Goal: Task Accomplishment & Management: Manage account settings

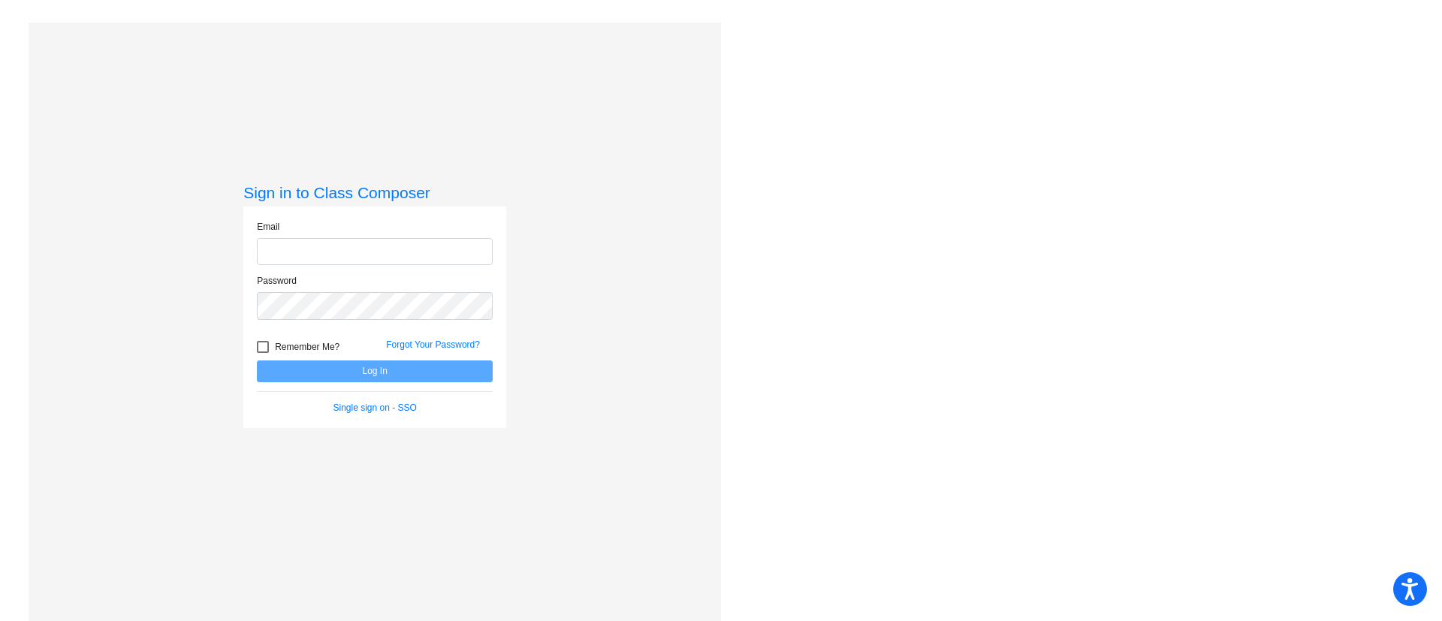
type input "[PERSON_NAME][EMAIL_ADDRESS][PERSON_NAME][DOMAIN_NAME]"
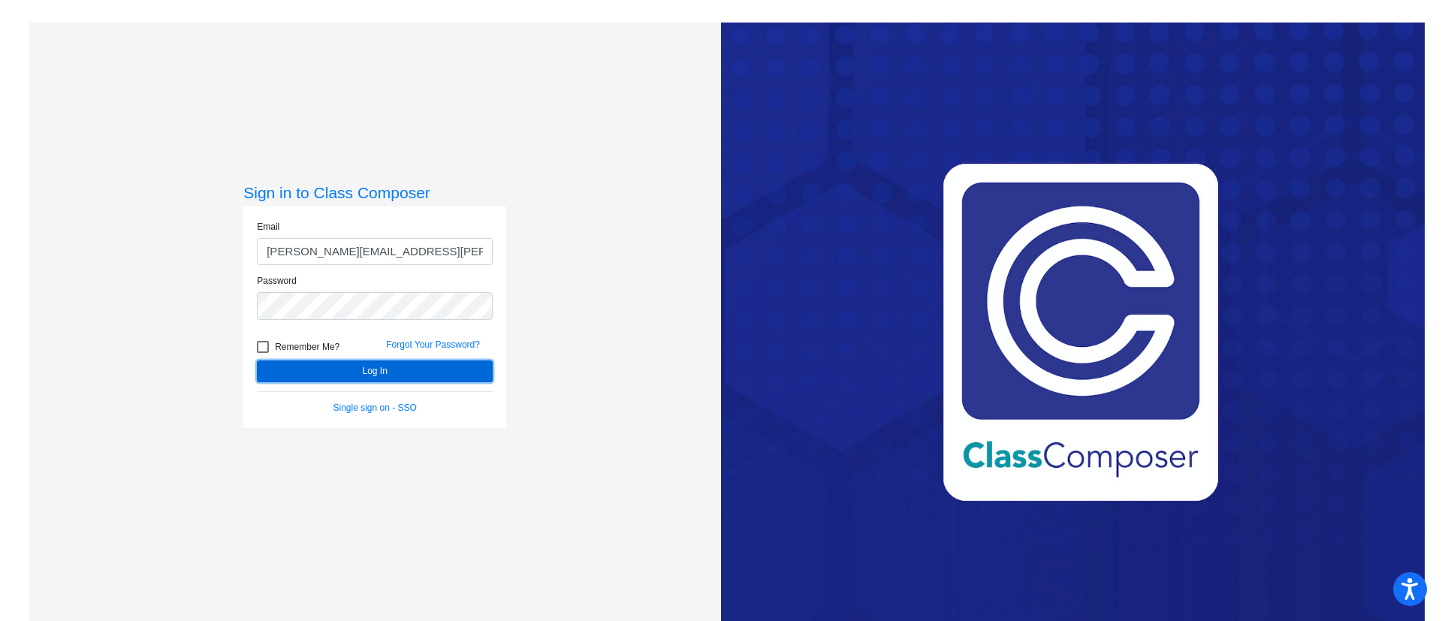
drag, startPoint x: 406, startPoint y: 373, endPoint x: 311, endPoint y: 368, distance: 94.8
click at [311, 368] on button "Log In" at bounding box center [375, 372] width 236 height 22
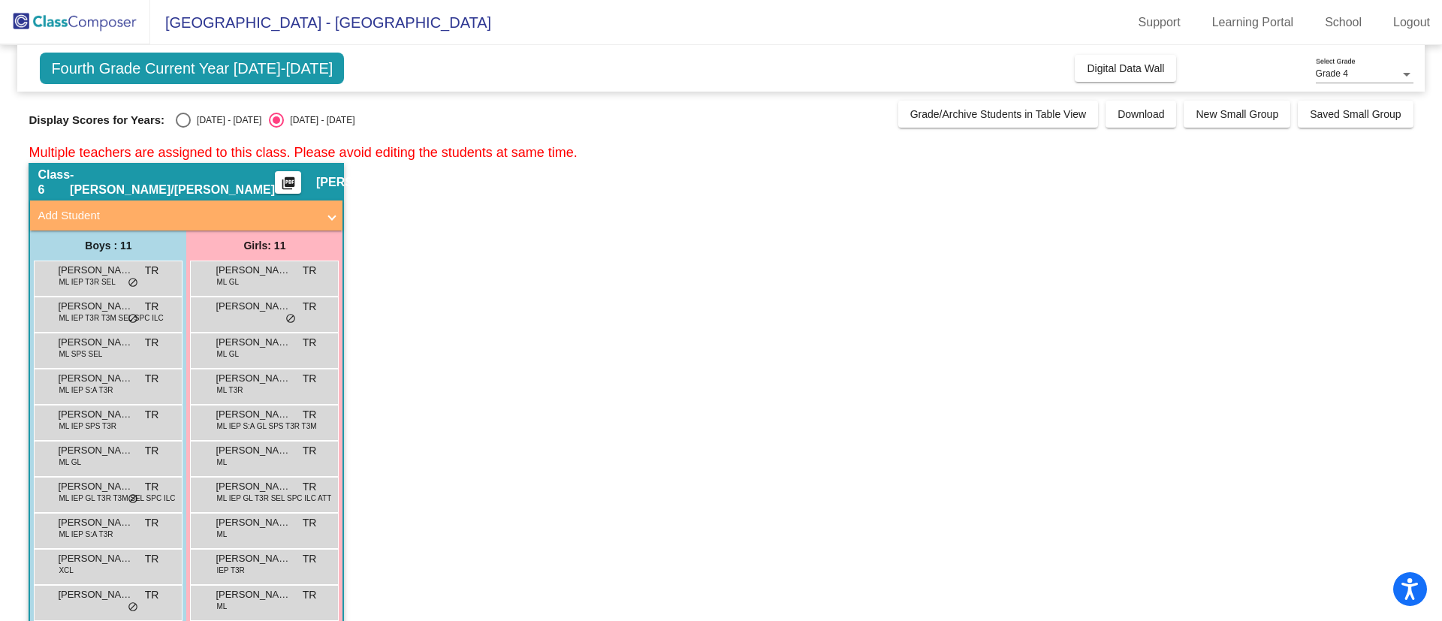
click at [224, 114] on div "[DATE] - [DATE]" at bounding box center [226, 120] width 71 height 14
click at [183, 128] on input "[DATE] - [DATE]" at bounding box center [183, 128] width 1 height 1
radio input "true"
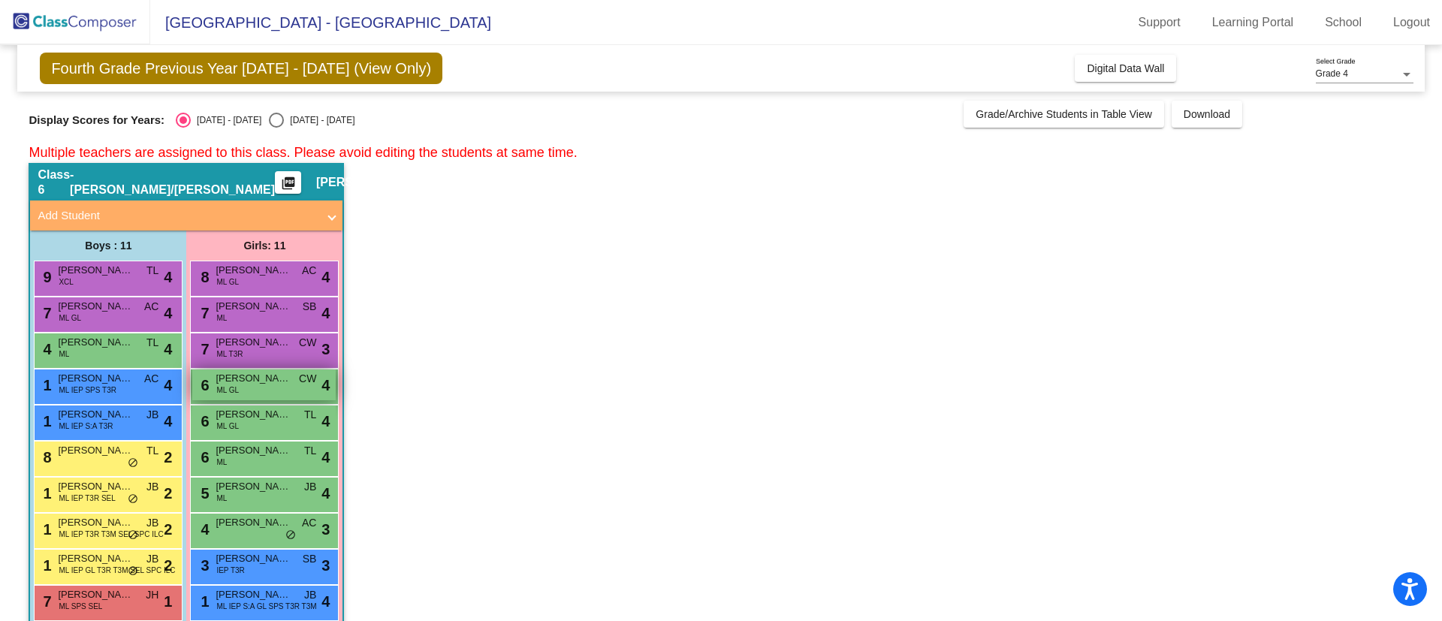
scroll to position [60, 0]
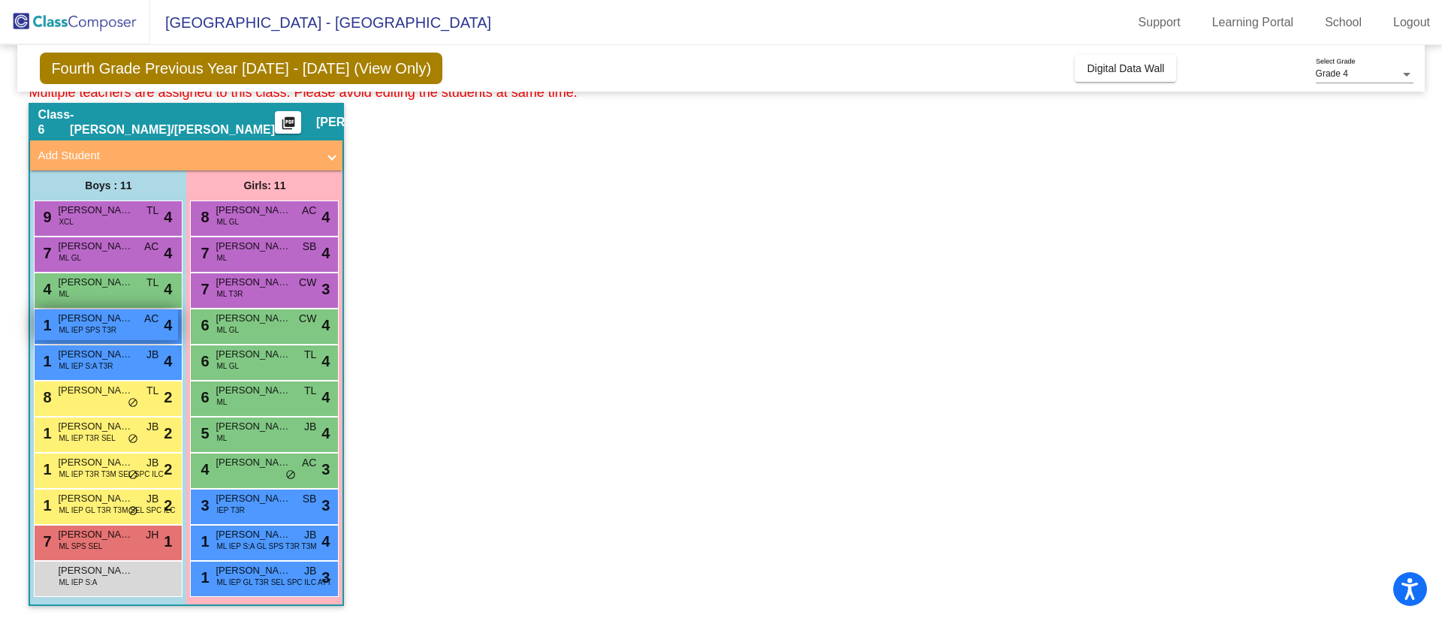
click at [98, 337] on div "1 [PERSON_NAME] [PERSON_NAME] IEP SPS T3R AC lock do_not_disturb_alt 4" at bounding box center [106, 324] width 143 height 31
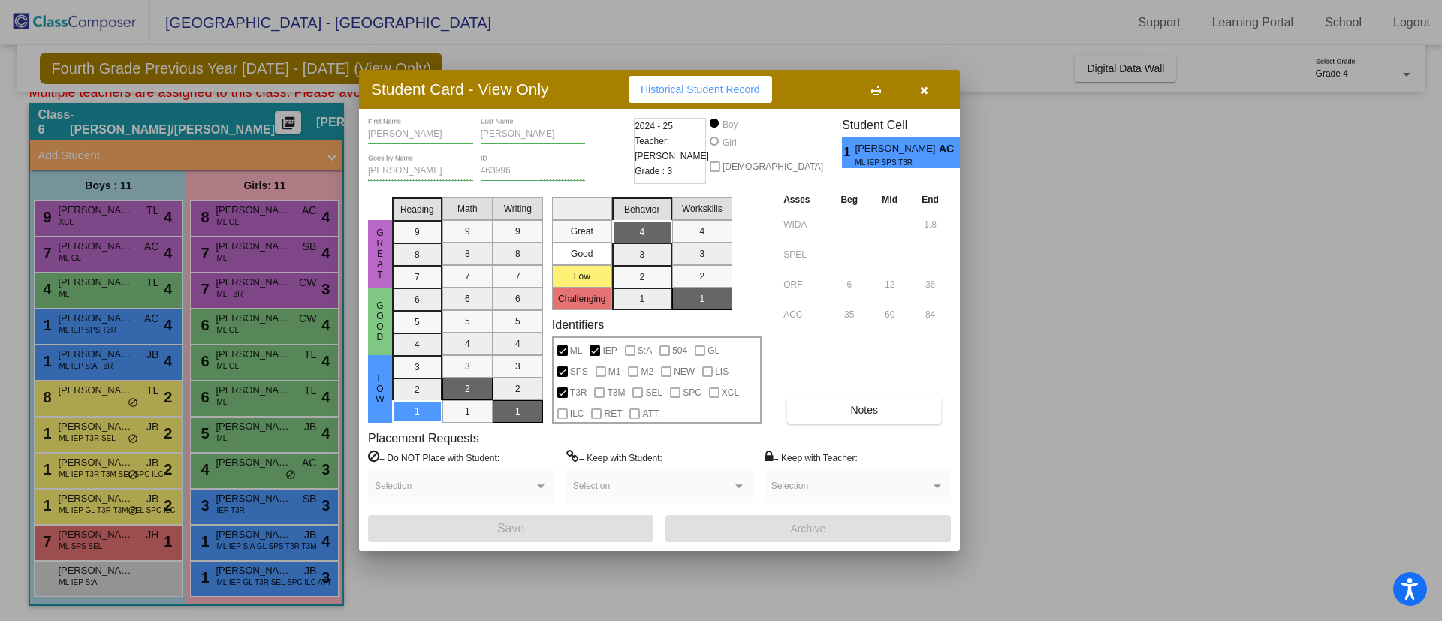
click at [983, 156] on div at bounding box center [721, 310] width 1442 height 621
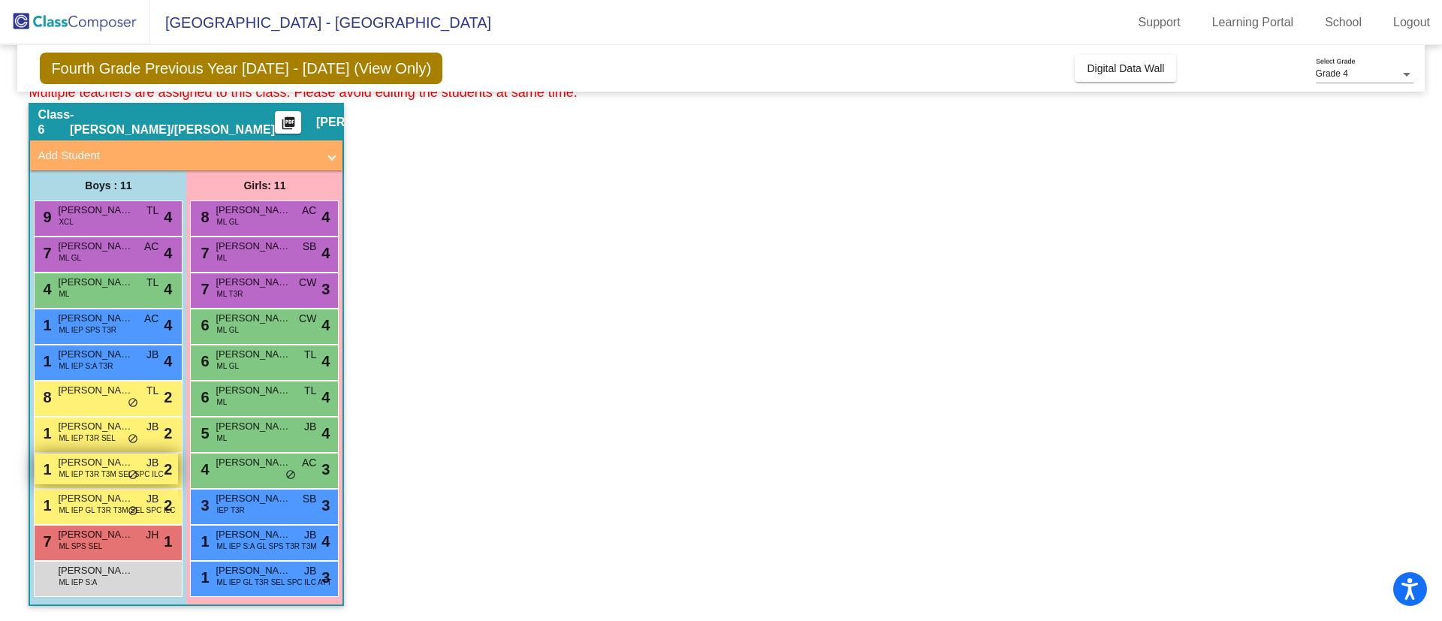
click at [82, 470] on span "ML IEP T3R T3M SEL SPC ILC" at bounding box center [111, 474] width 104 height 11
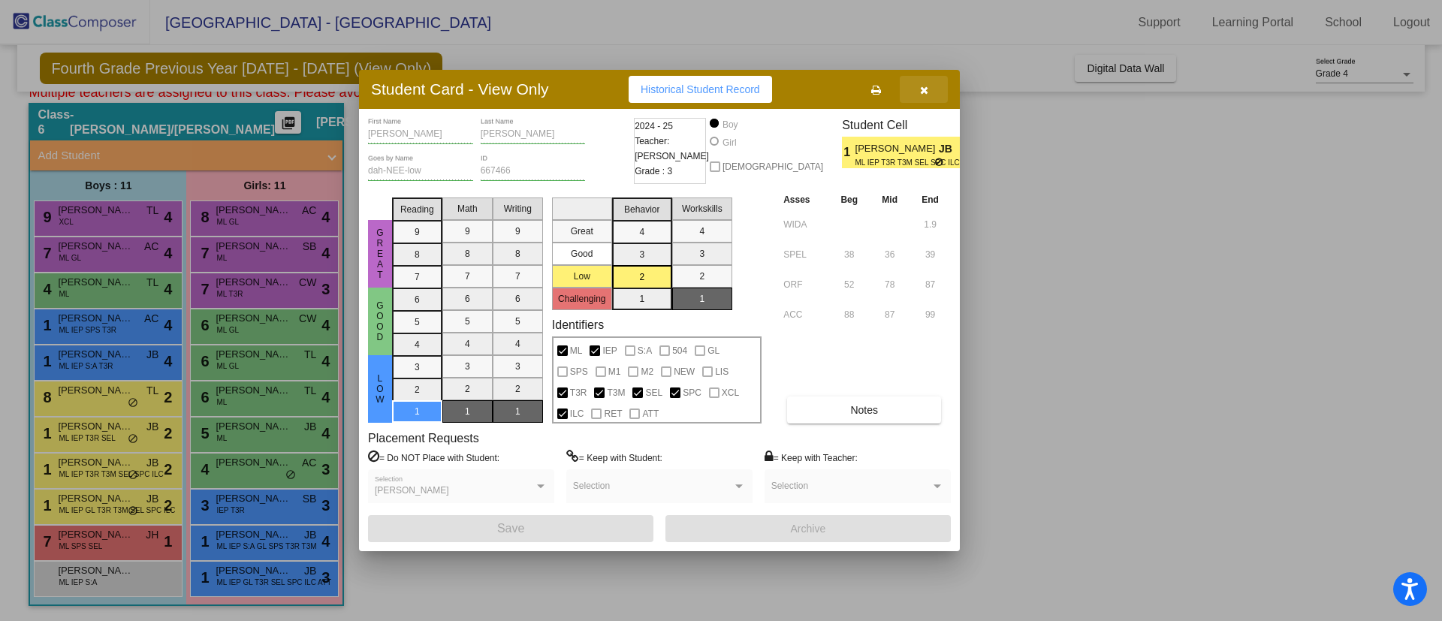
click at [925, 87] on icon "button" at bounding box center [924, 90] width 8 height 11
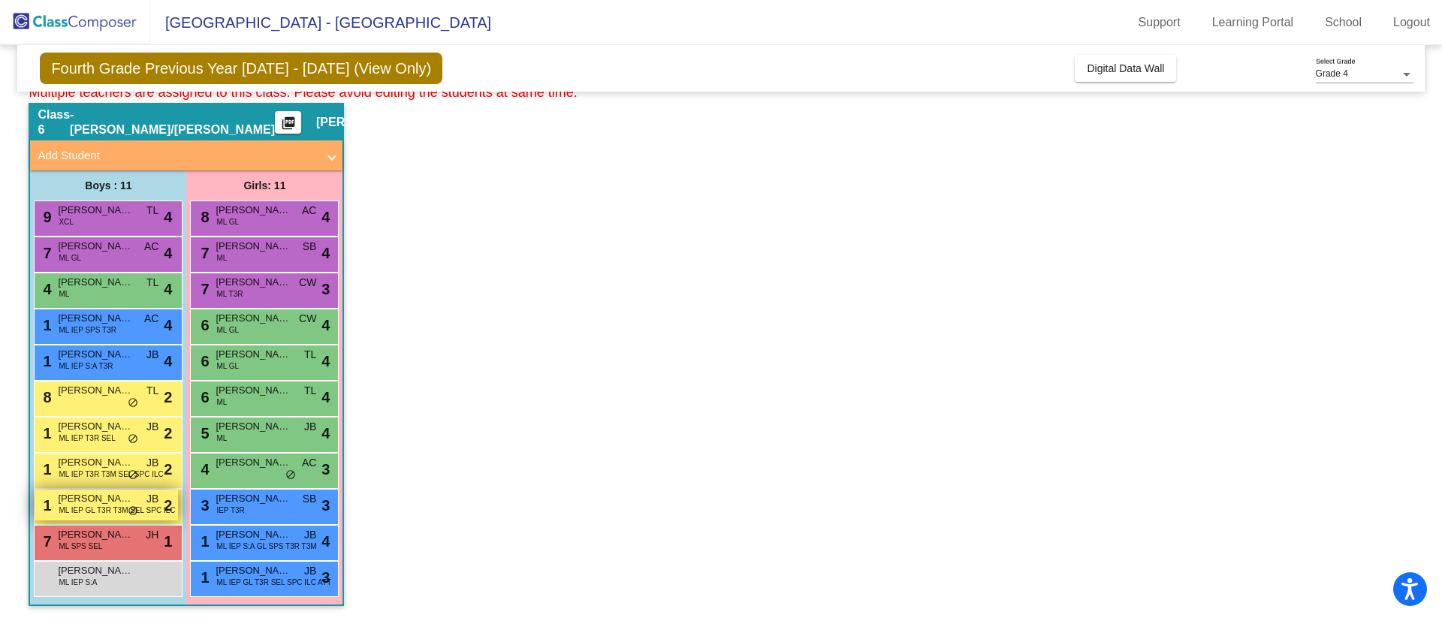
click at [84, 505] on span "ML IEP GL T3R T3M SEL SPC ILC" at bounding box center [117, 510] width 116 height 11
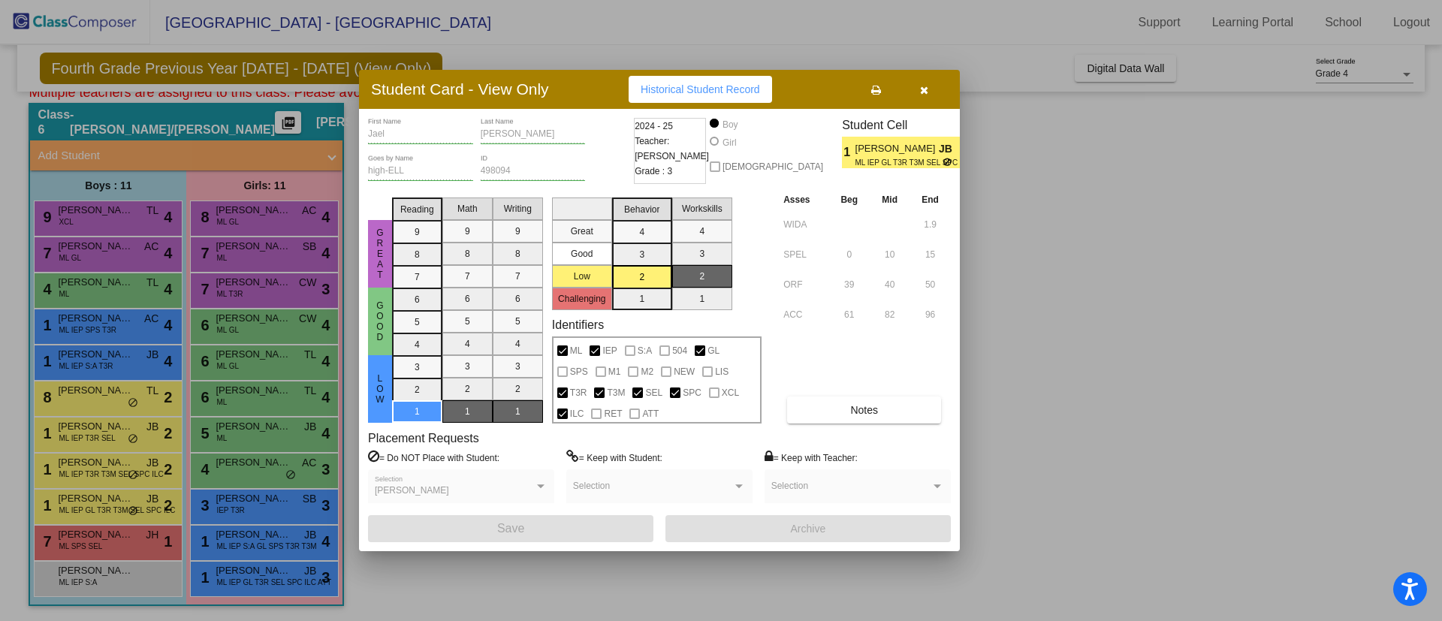
click at [924, 87] on icon "button" at bounding box center [924, 90] width 8 height 11
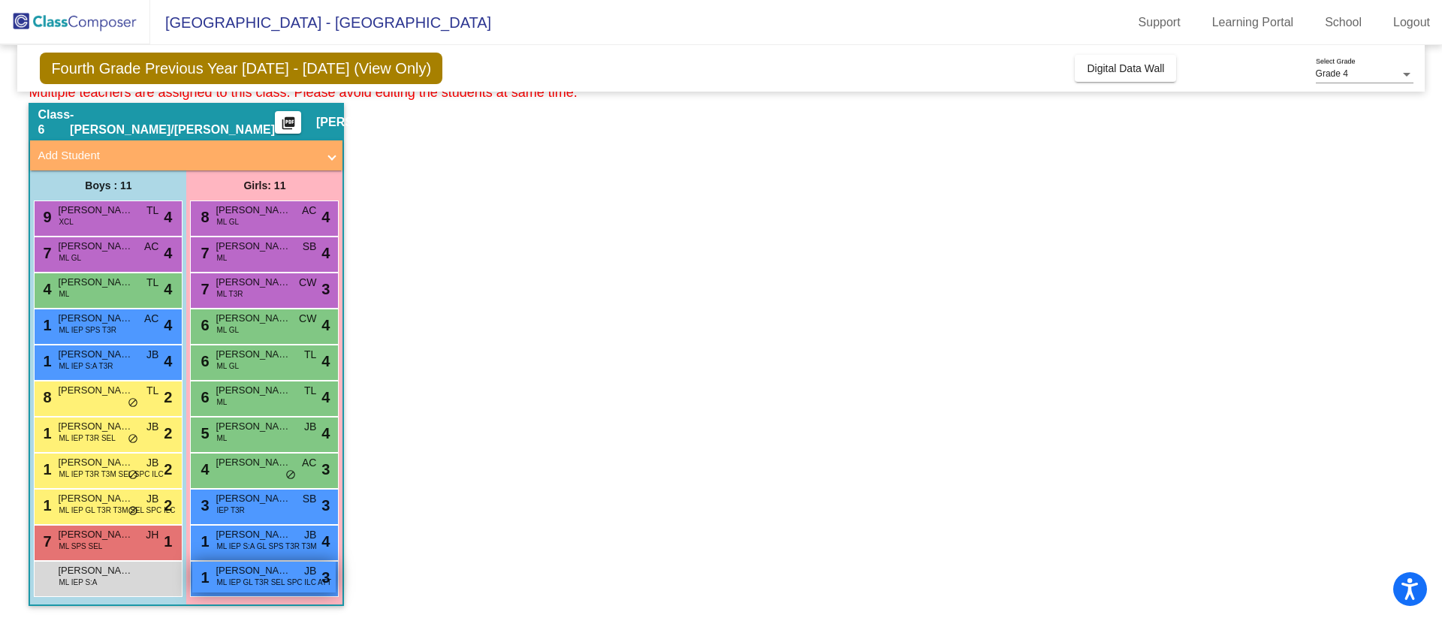
click at [240, 570] on span "[PERSON_NAME]" at bounding box center [253, 570] width 75 height 15
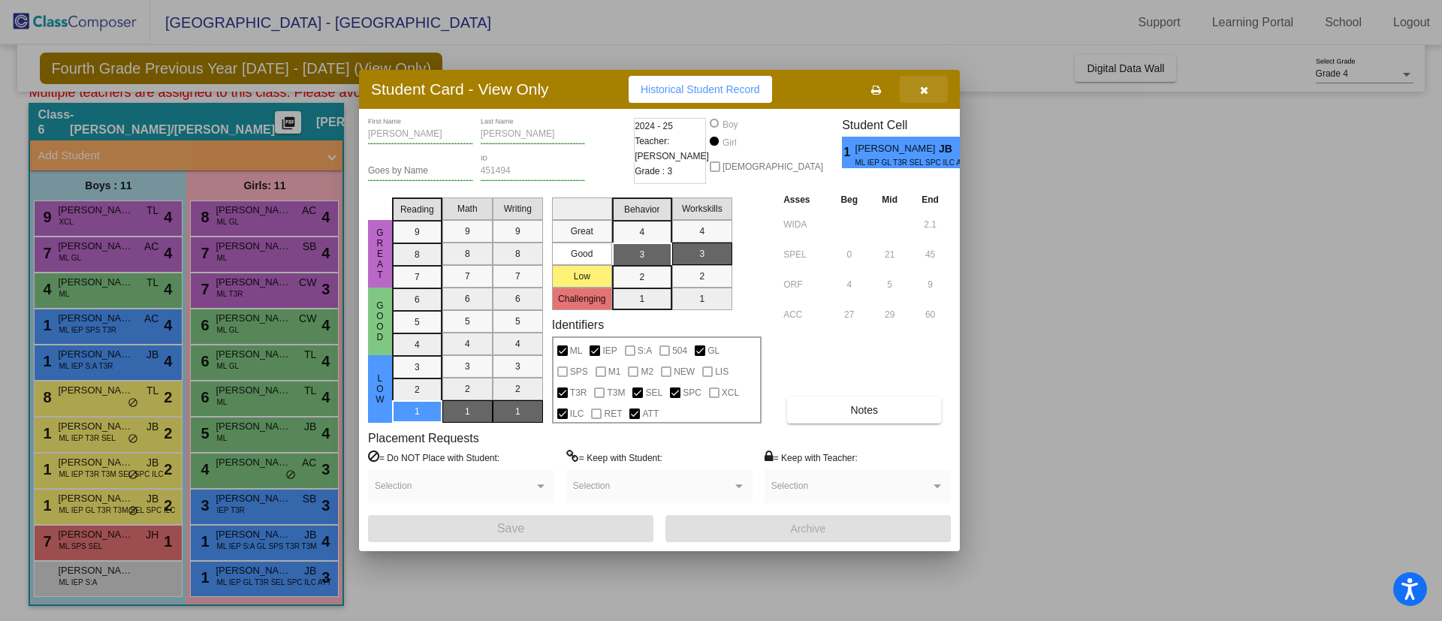
click at [929, 91] on button "button" at bounding box center [924, 89] width 48 height 27
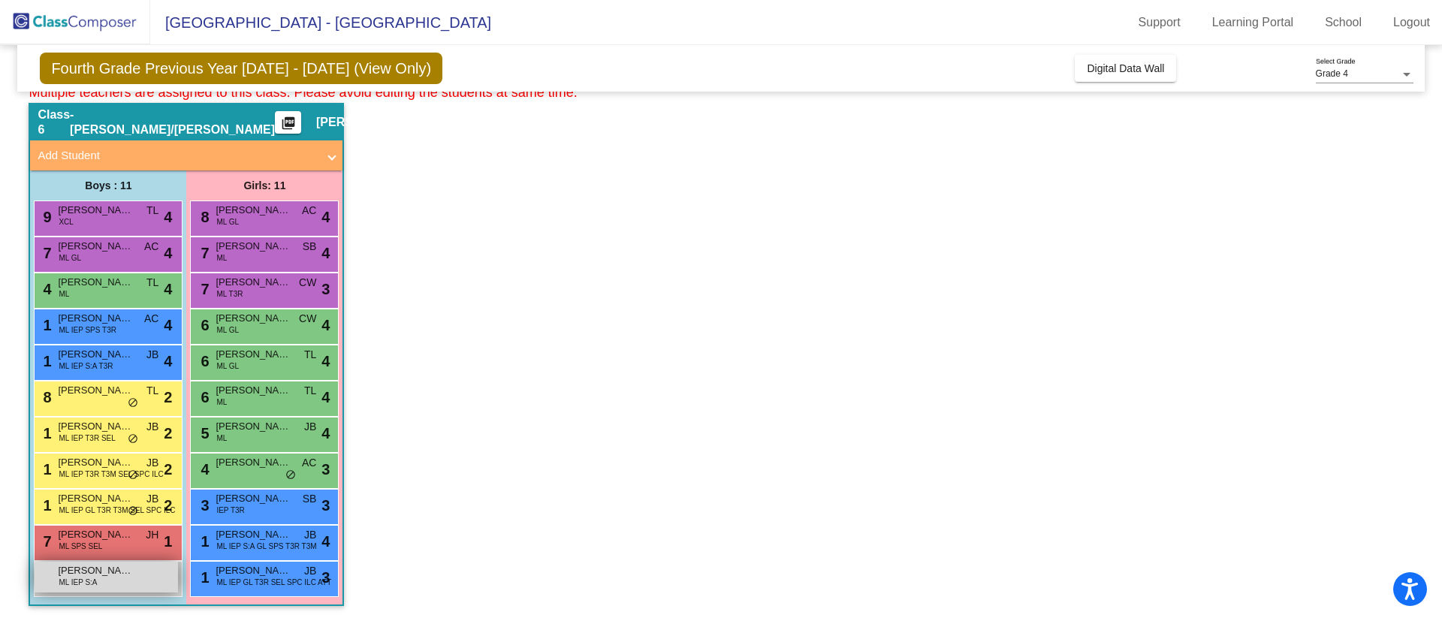
click at [78, 578] on span "ML IEP S:A" at bounding box center [78, 582] width 38 height 11
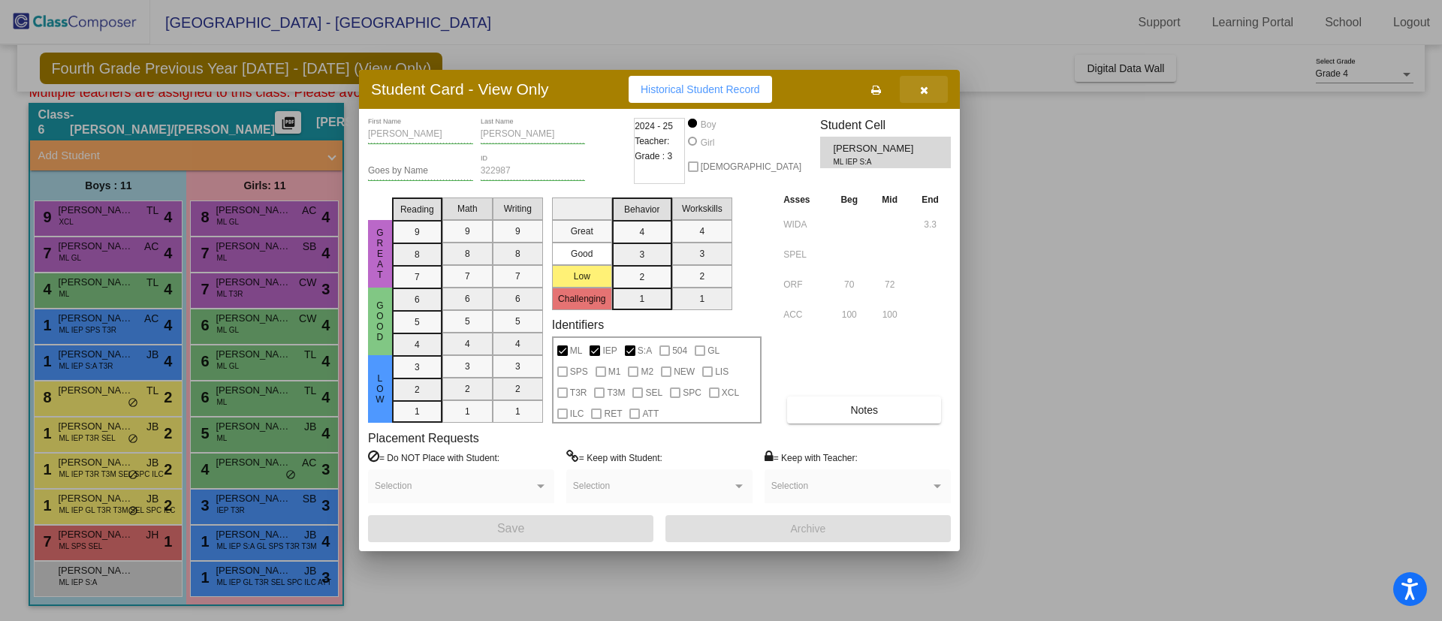
click at [926, 86] on icon "button" at bounding box center [924, 90] width 8 height 11
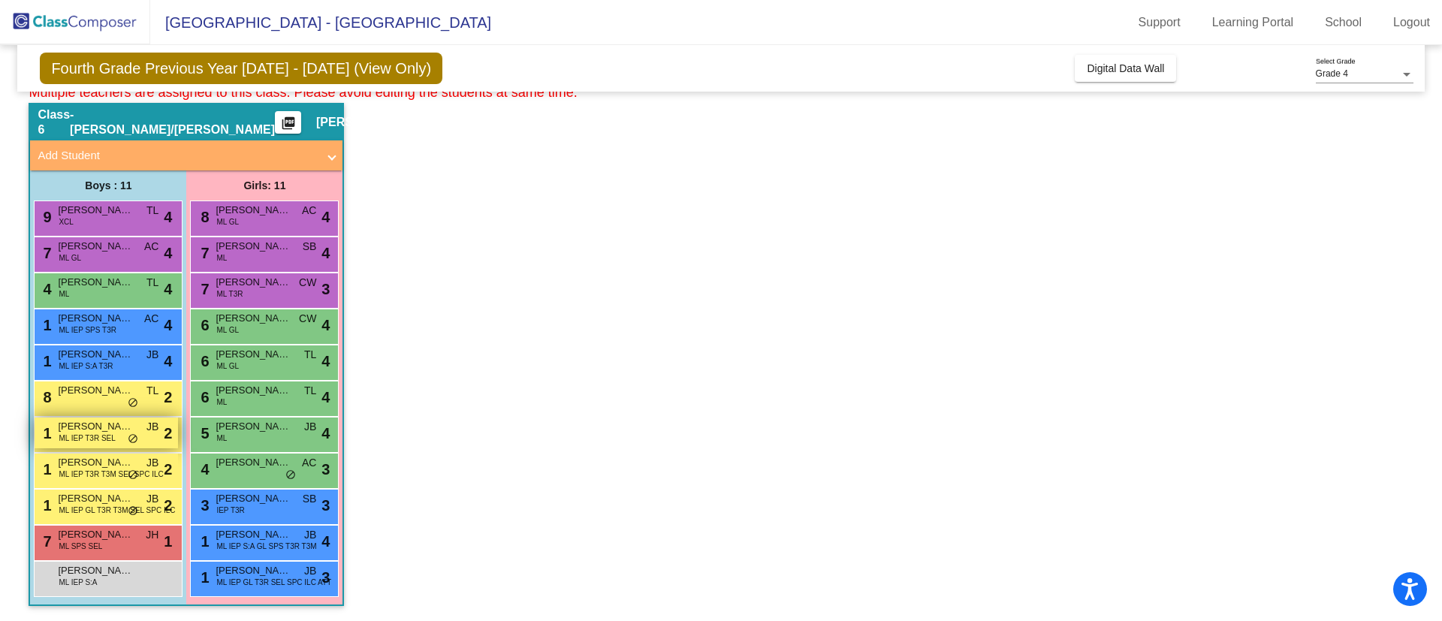
click at [79, 427] on span "[PERSON_NAME]" at bounding box center [95, 426] width 75 height 15
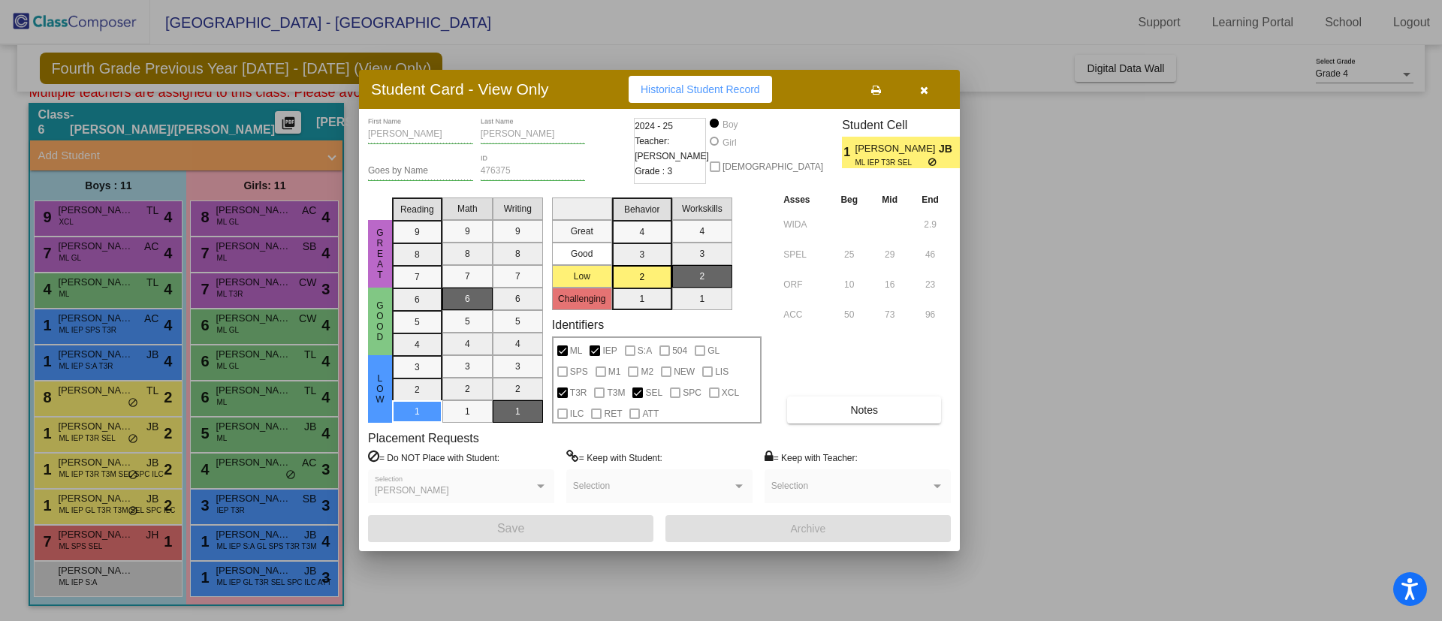
click at [924, 92] on icon "button" at bounding box center [924, 90] width 8 height 11
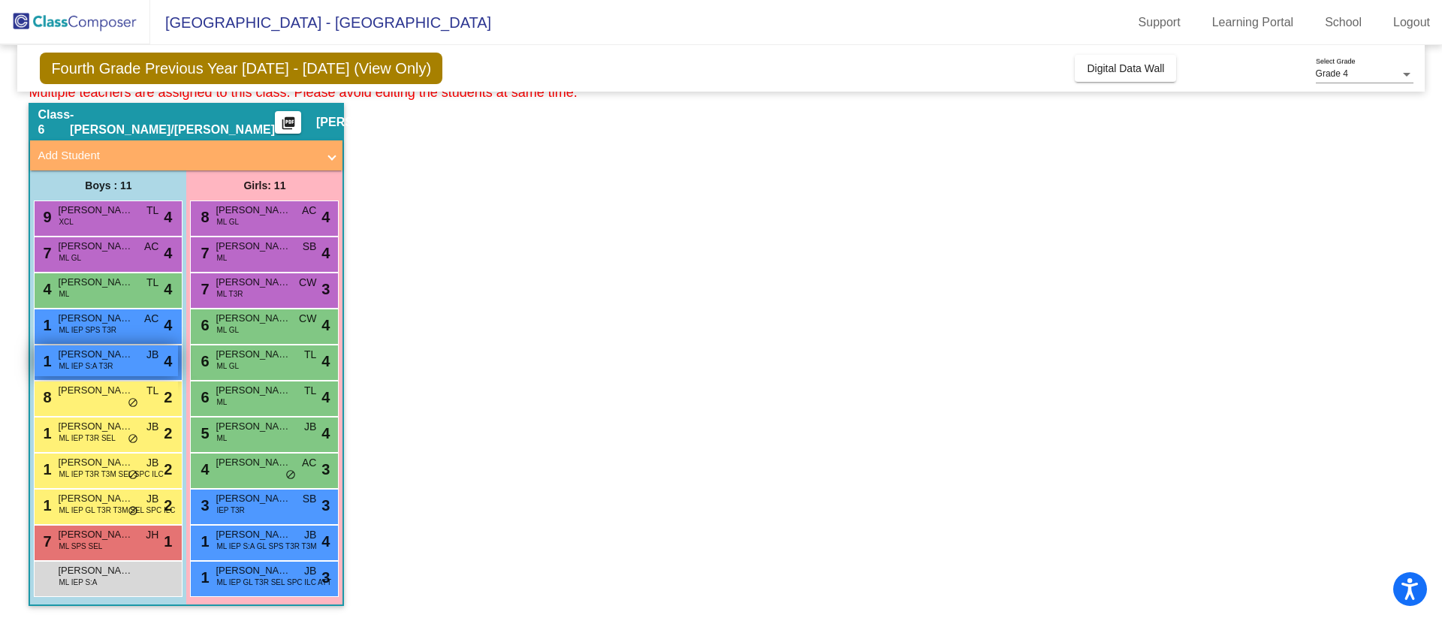
drag, startPoint x: 89, startPoint y: 359, endPoint x: 67, endPoint y: 359, distance: 21.8
click at [67, 359] on span "[PERSON_NAME] [PERSON_NAME]" at bounding box center [95, 354] width 75 height 15
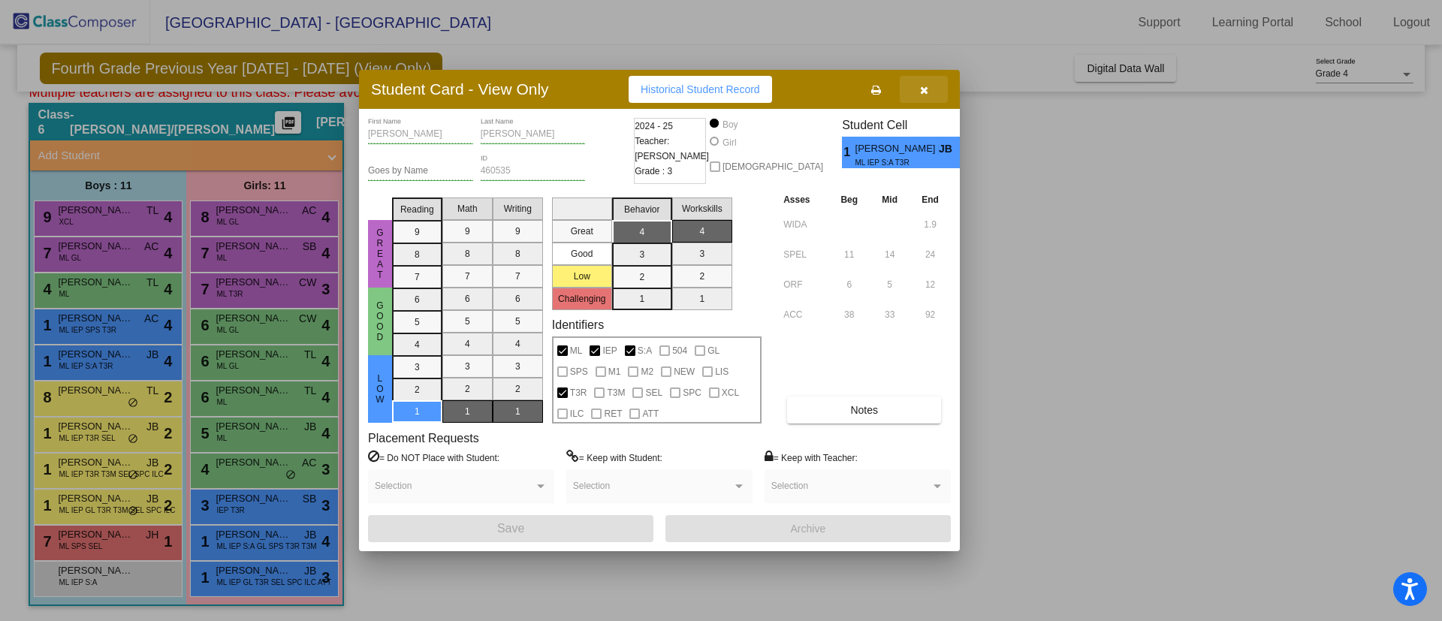
click at [925, 91] on icon "button" at bounding box center [924, 90] width 8 height 11
